Goal: Task Accomplishment & Management: Manage account settings

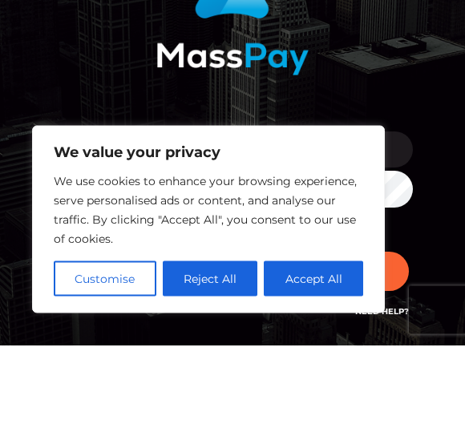
scroll to position [179, 0]
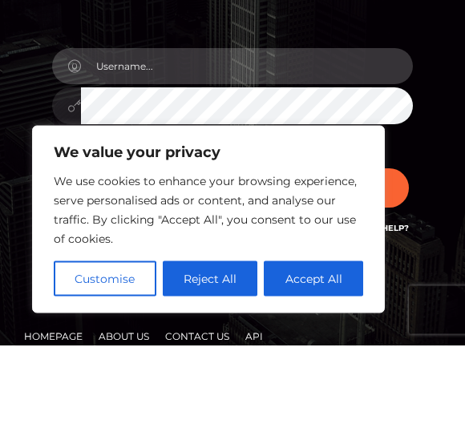
type input "[EMAIL_ADDRESS][DOMAIN_NAME]"
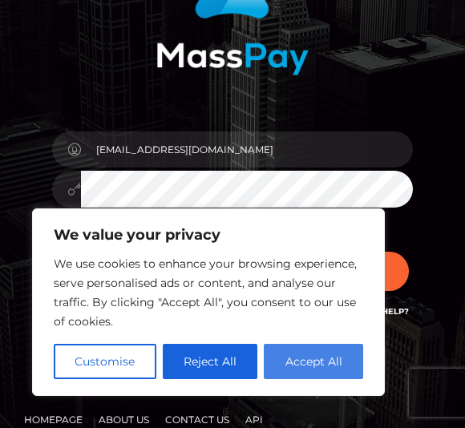
click at [324, 362] on button "Accept All" at bounding box center [313, 361] width 99 height 35
checkbox input "true"
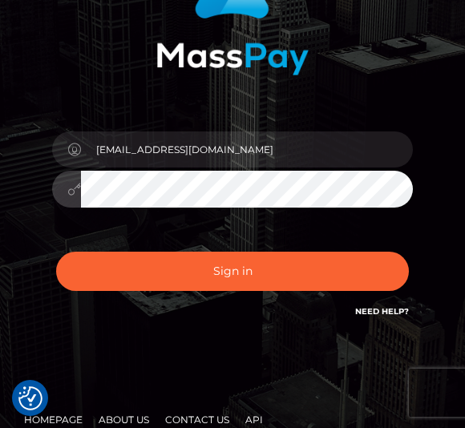
click at [195, 209] on div "[EMAIL_ADDRESS][DOMAIN_NAME]" at bounding box center [232, 180] width 384 height 123
click at [74, 179] on div at bounding box center [66, 189] width 29 height 37
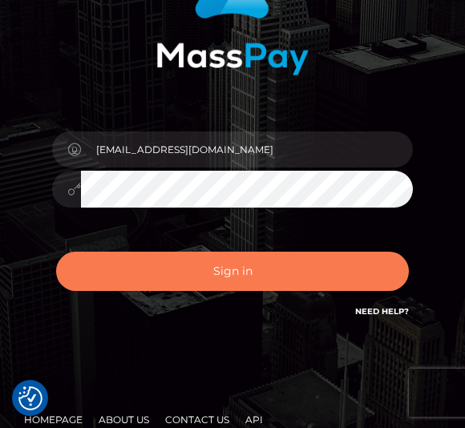
click at [208, 272] on button "Sign in" at bounding box center [232, 271] width 352 height 39
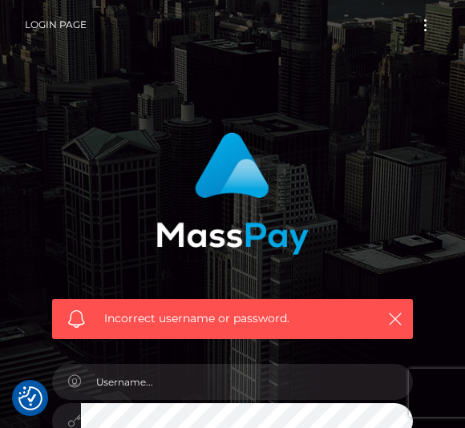
checkbox input "true"
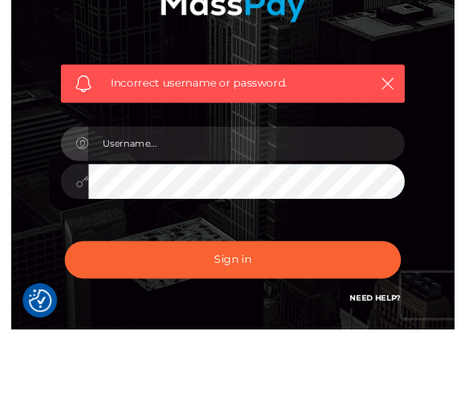
scroll to position [76, 0]
